Goal: Information Seeking & Learning: Learn about a topic

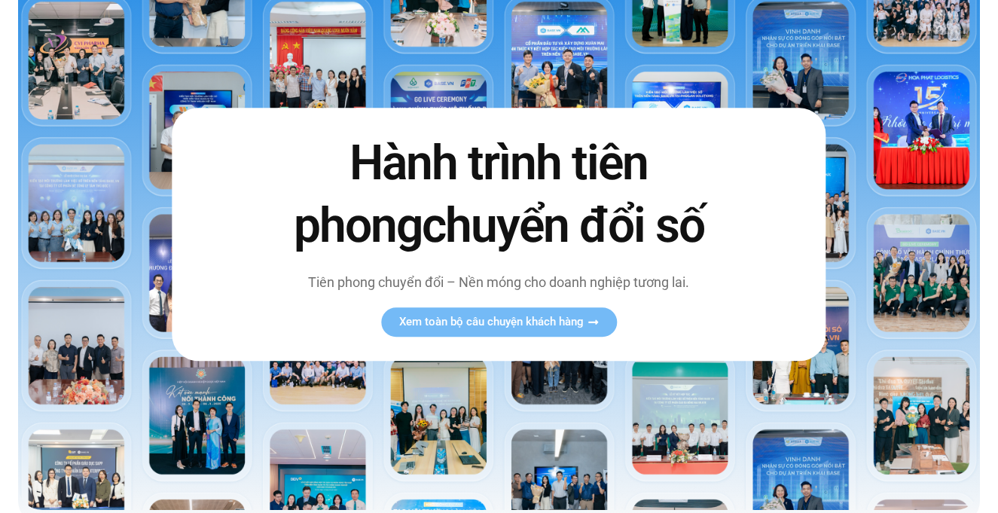
scroll to position [358, 0]
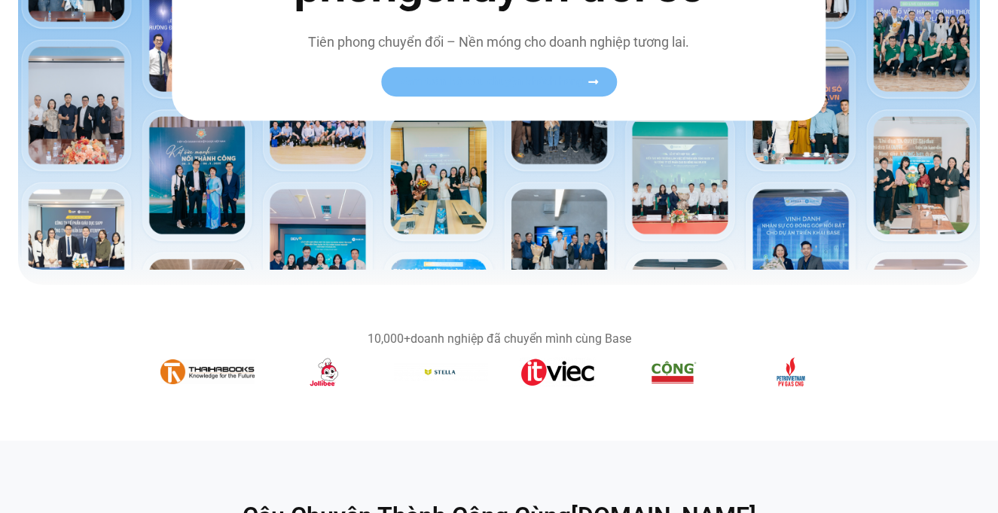
click at [543, 77] on span "Xem toàn bộ câu chuyện khách hàng" at bounding box center [491, 82] width 185 height 11
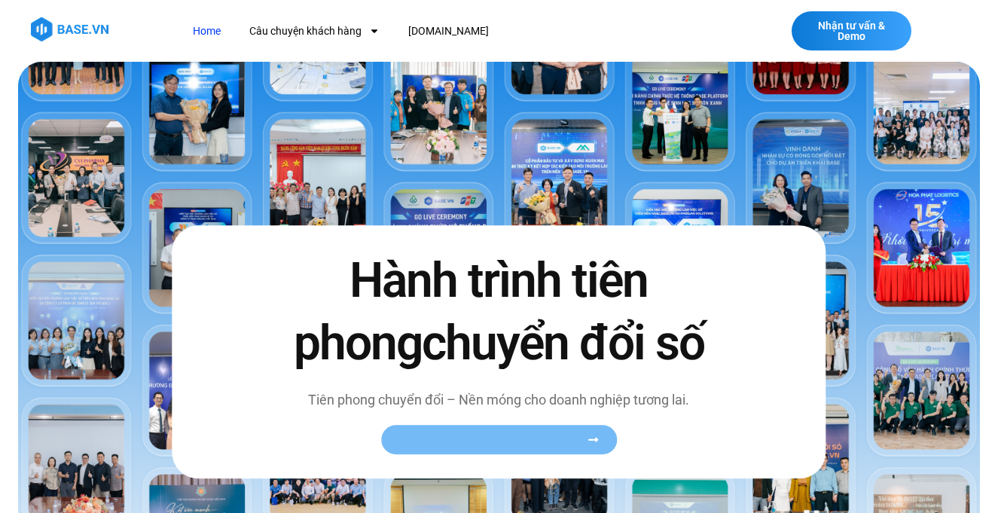
click at [467, 442] on span "Xem toàn bộ câu chuyện khách hàng" at bounding box center [491, 440] width 185 height 11
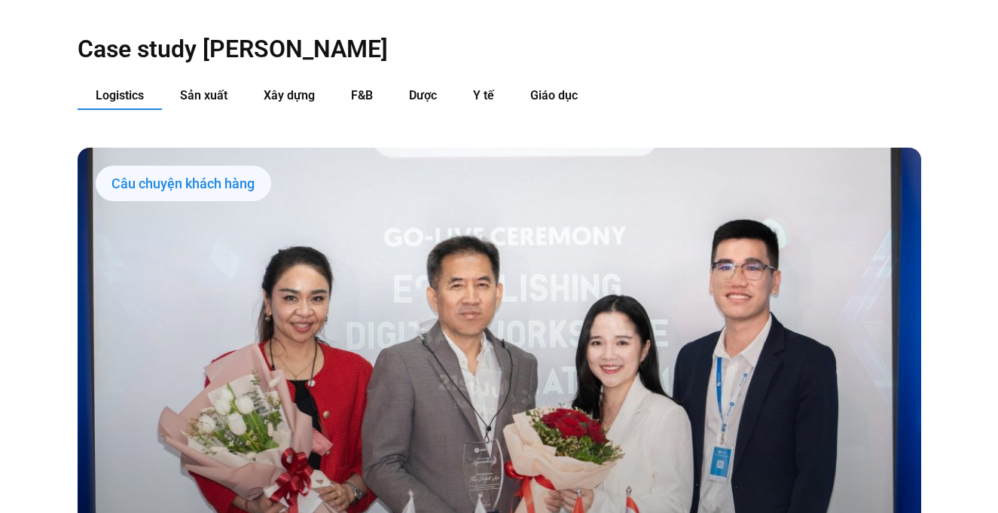
scroll to position [1542, 0]
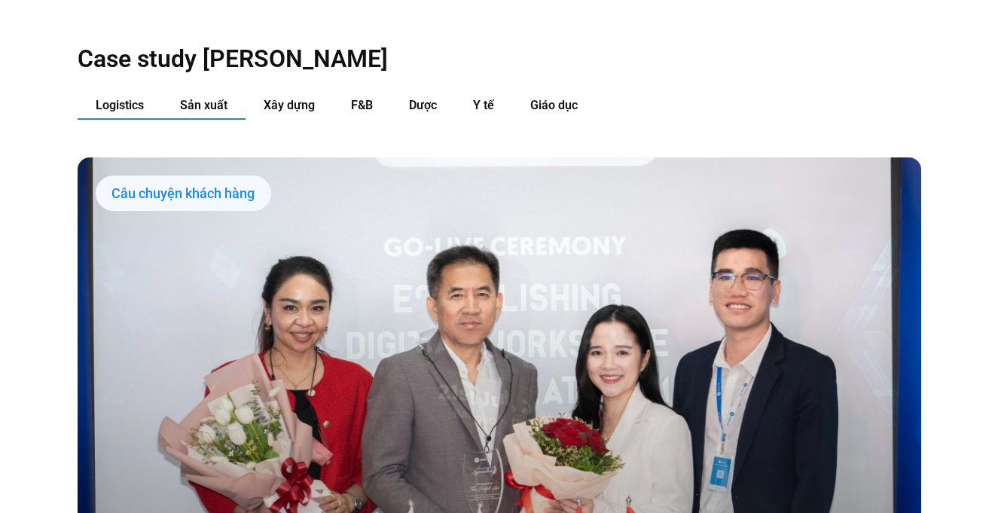
click at [218, 92] on button "Sản xuất" at bounding box center [204, 106] width 84 height 28
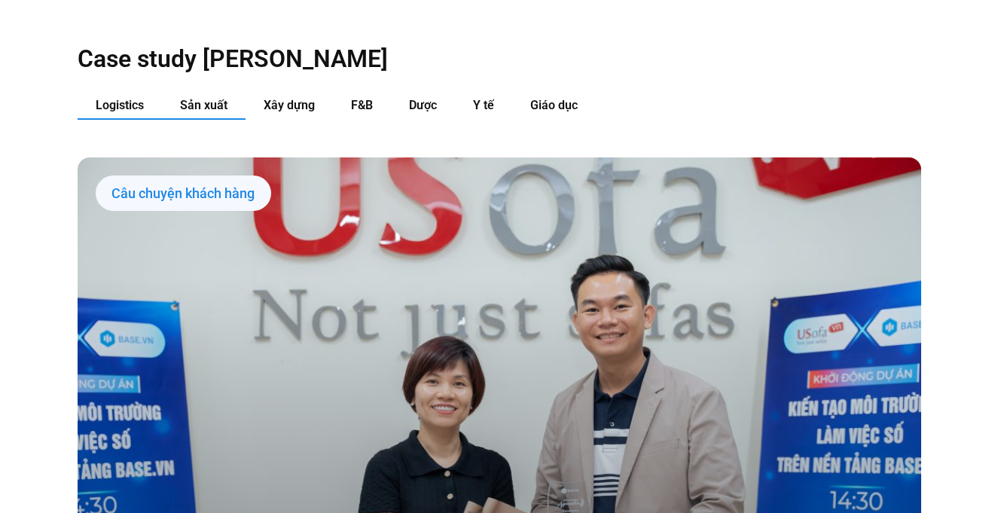
click at [127, 98] on span "Logistics" at bounding box center [120, 105] width 48 height 14
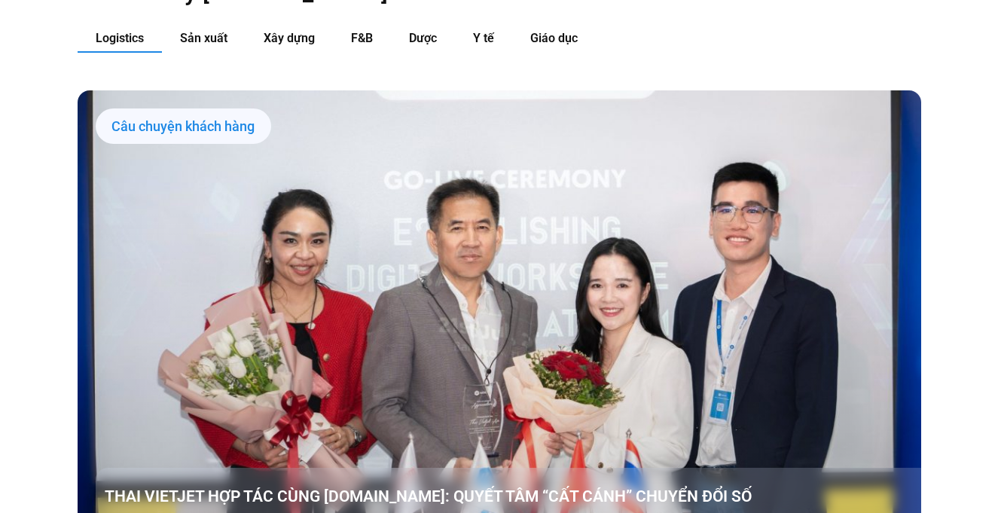
scroll to position [1604, 0]
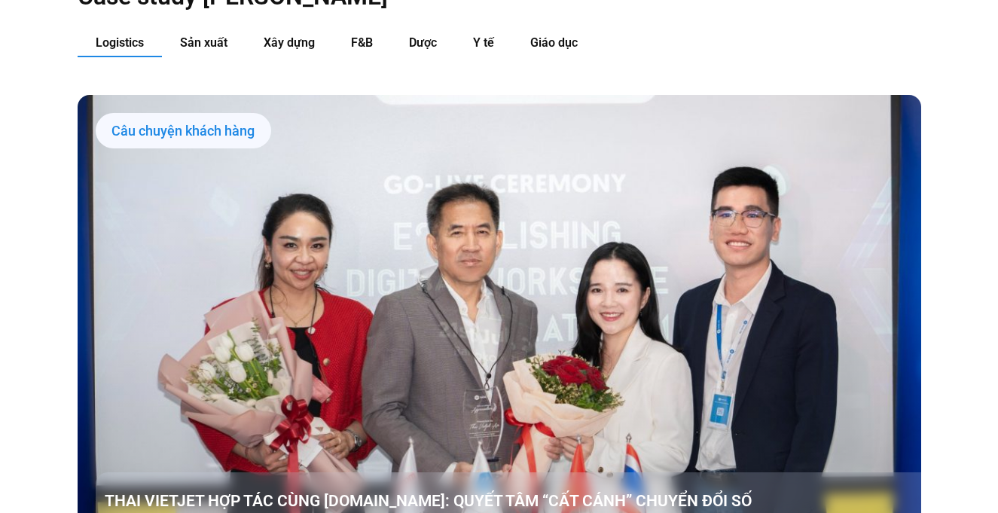
click at [136, 113] on div "Câu chuyện khách hàng" at bounding box center [183, 131] width 175 height 36
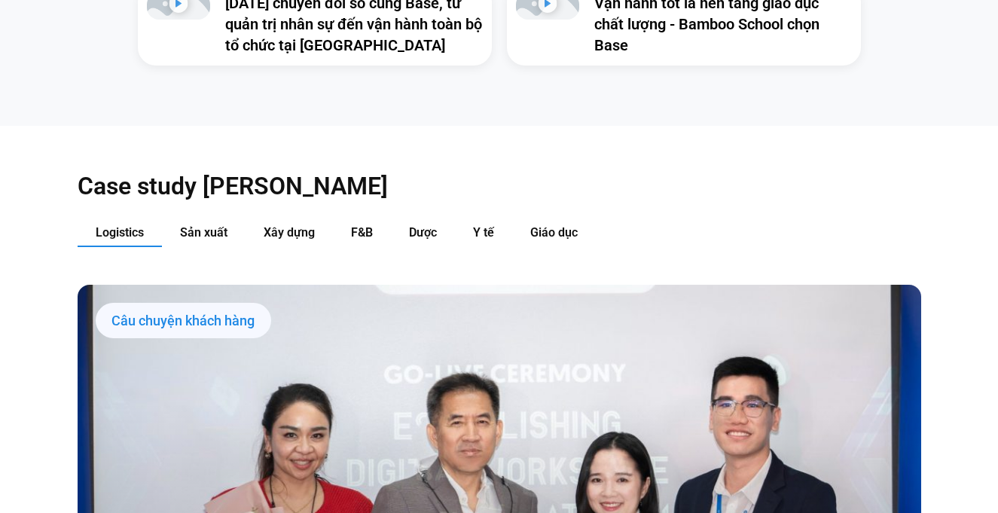
scroll to position [1423, 0]
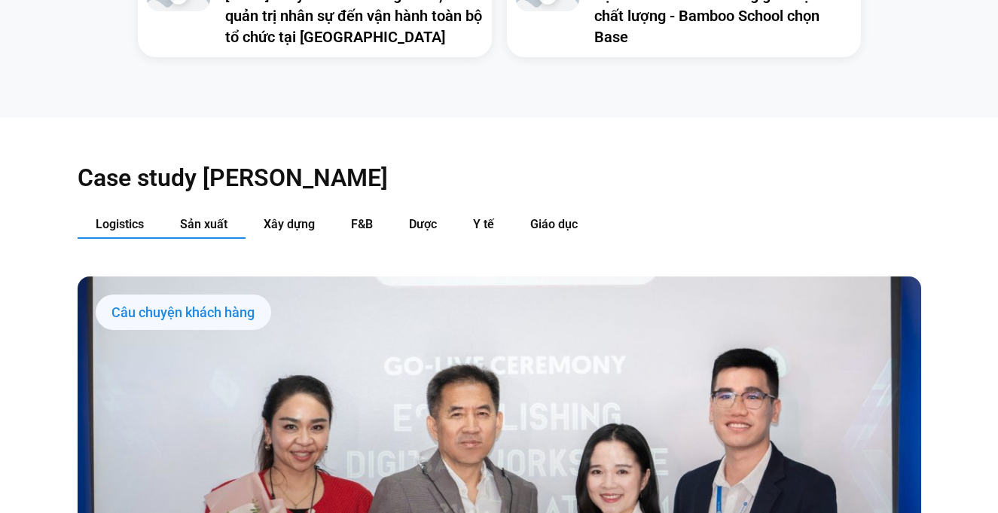
click at [214, 211] on button "Sản xuất" at bounding box center [204, 225] width 84 height 28
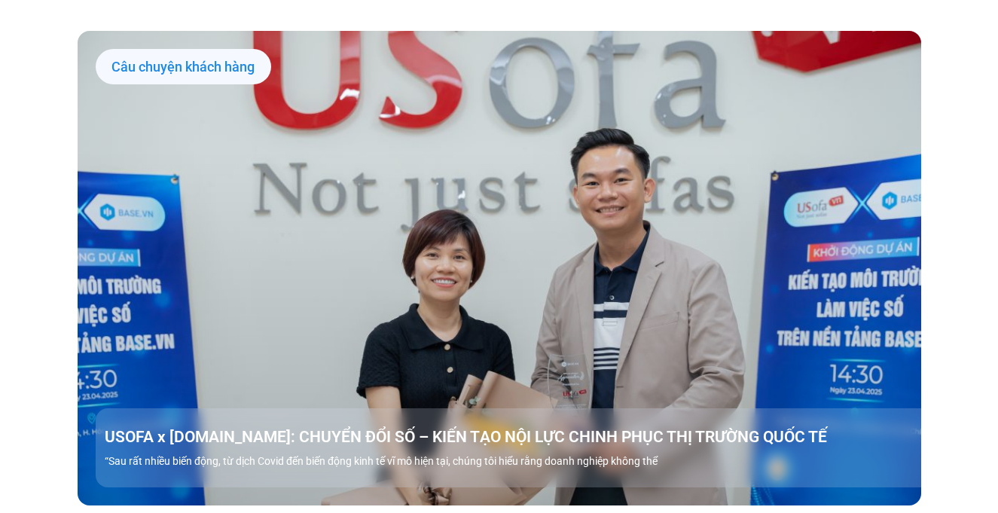
scroll to position [1666, 0]
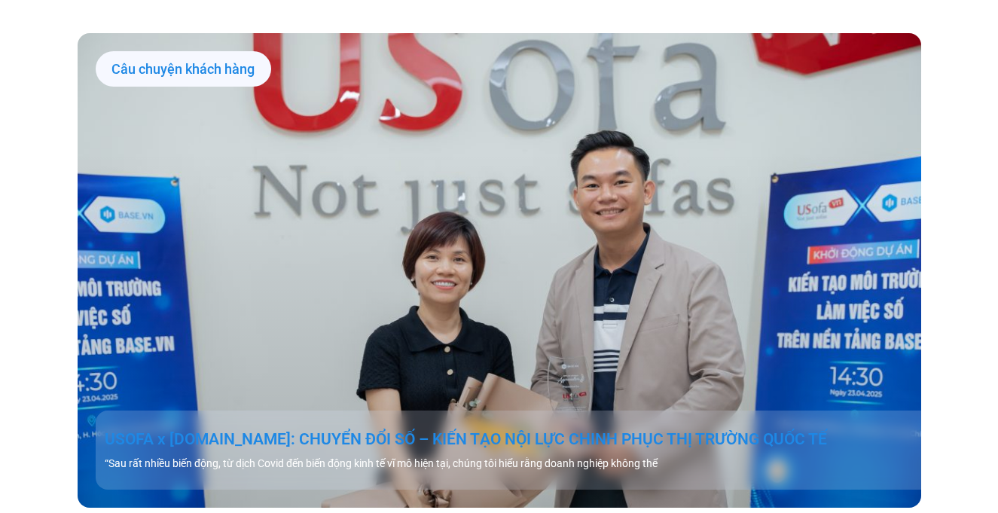
click at [569, 428] on link "USOFA x [DOMAIN_NAME]: CHUYỂN ĐỔI SỐ – KIẾN TẠO NỘI LỰC CHINH PHỤC THỊ TRƯỜNG Q…" at bounding box center [517, 438] width 825 height 21
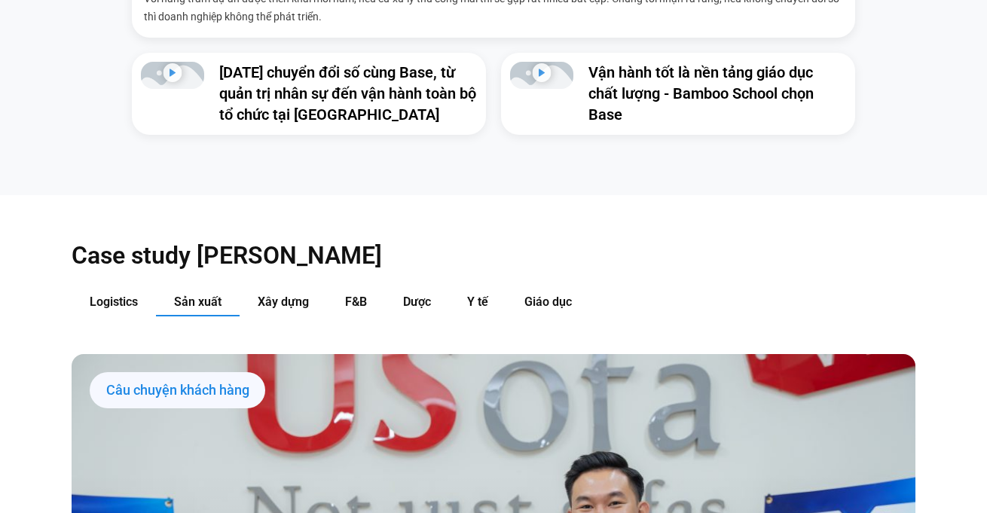
scroll to position [1343, 0]
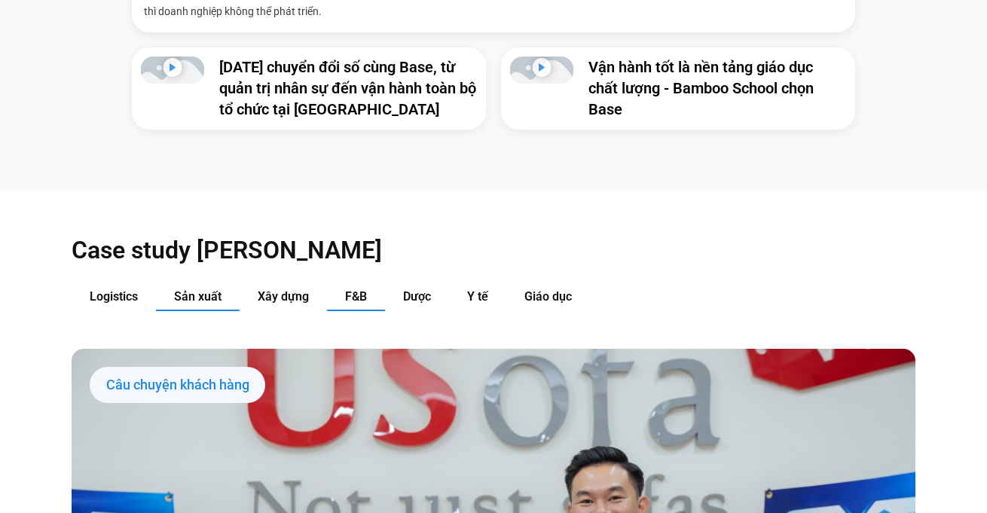
click at [358, 289] on span "F&B" at bounding box center [356, 296] width 22 height 14
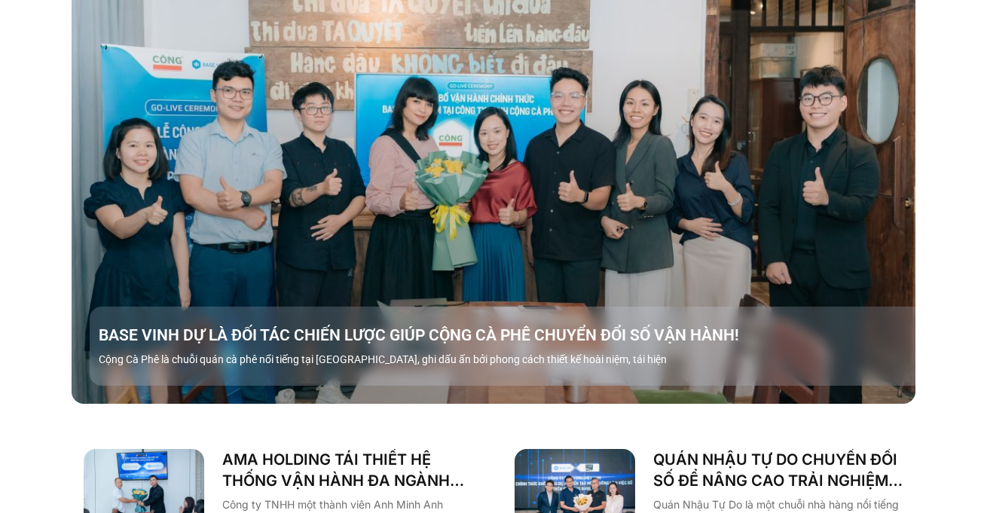
scroll to position [1767, 0]
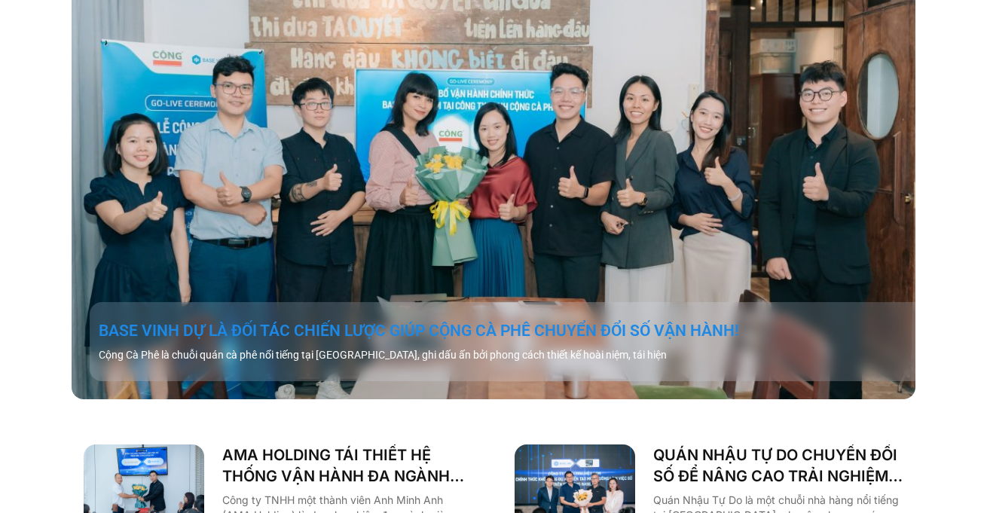
click at [369, 320] on link "BASE VINH DỰ LÀ ĐỐI TÁC CHIẾN LƯỢC GIÚP CỘNG CÀ PHÊ CHUYỂN ĐỔI SỐ VẬN HÀNH!" at bounding box center [511, 330] width 825 height 21
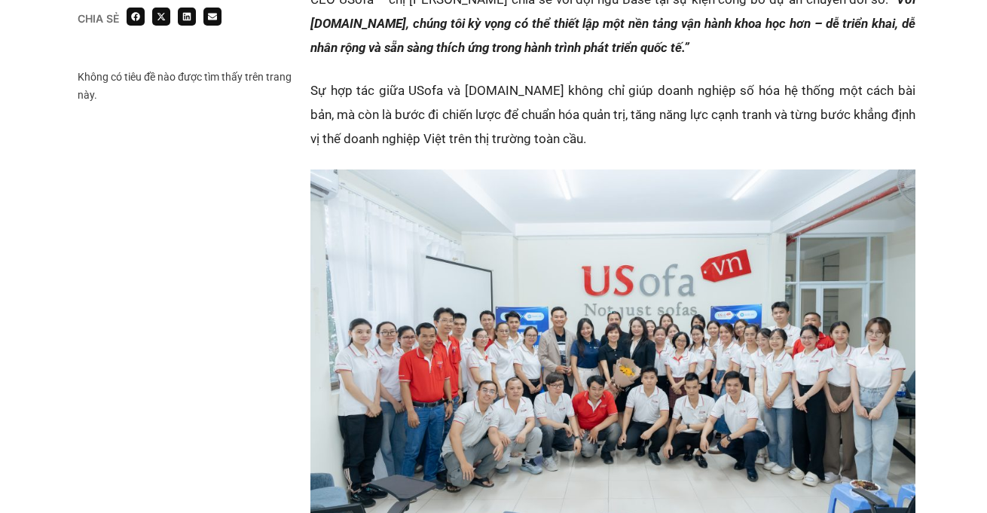
scroll to position [2559, 0]
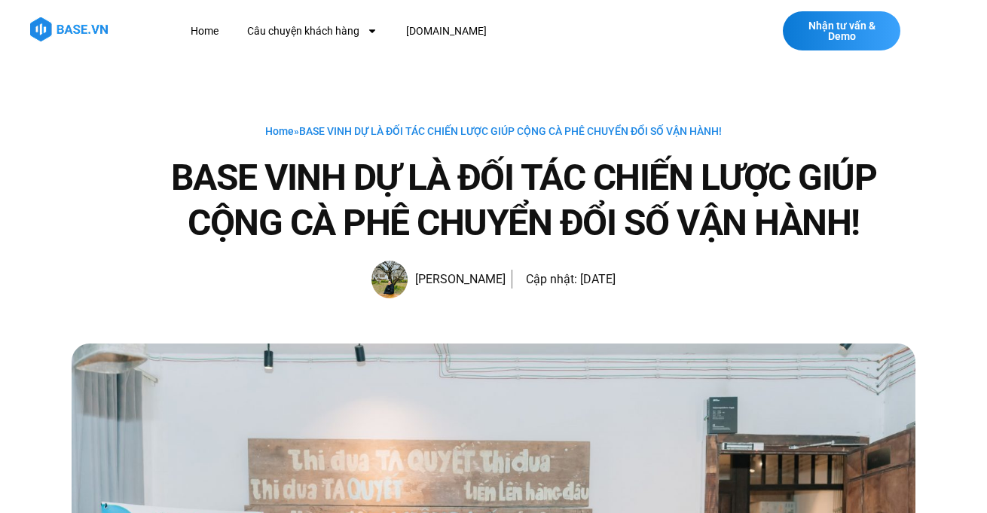
click at [71, 29] on img at bounding box center [69, 29] width 78 height 24
